Goal: Navigation & Orientation: Go to known website

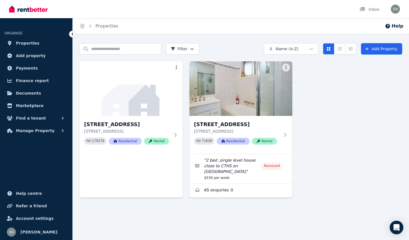
click at [343, 152] on div "[STREET_ADDRESS][GEOGRAPHIC_DATA][STREET_ADDRESS] PID 179279 Residential Rental…" at bounding box center [241, 129] width 323 height 136
